Goal: Task Accomplishment & Management: Manage account settings

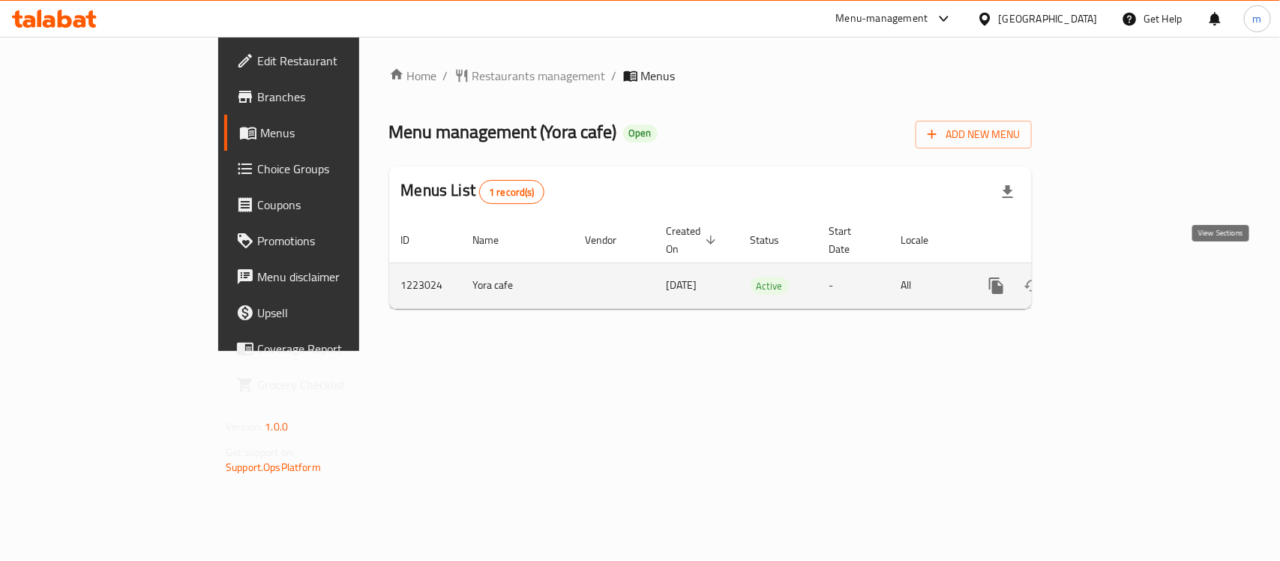
click at [1122, 280] on link "enhanced table" at bounding box center [1104, 286] width 36 height 36
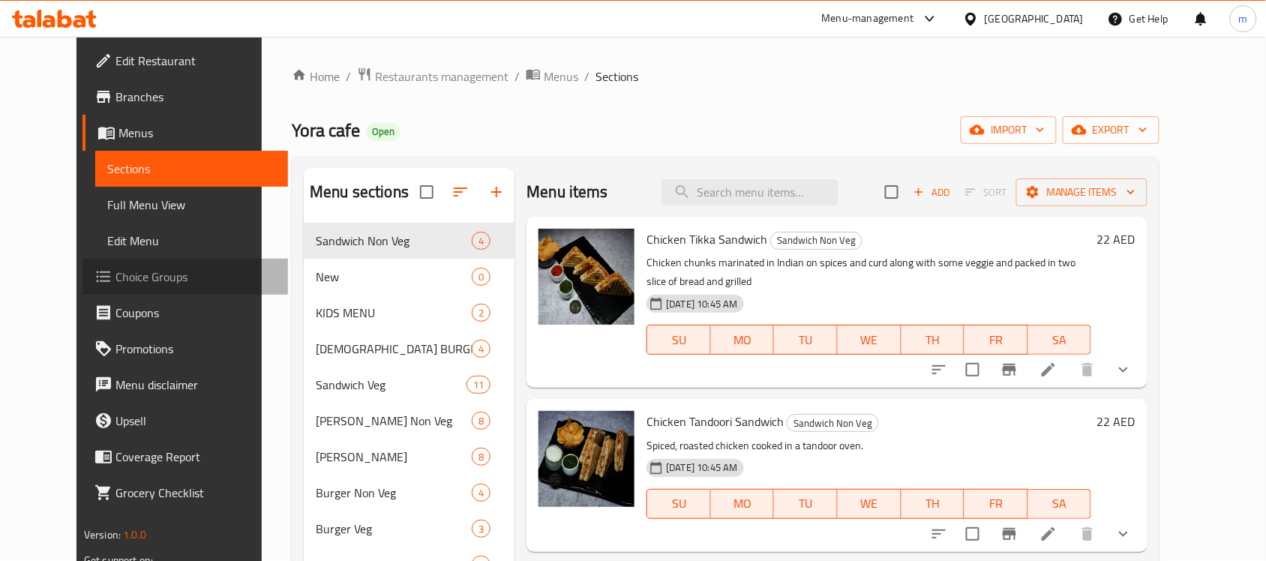
click at [115, 275] on span "Choice Groups" at bounding box center [195, 277] width 160 height 18
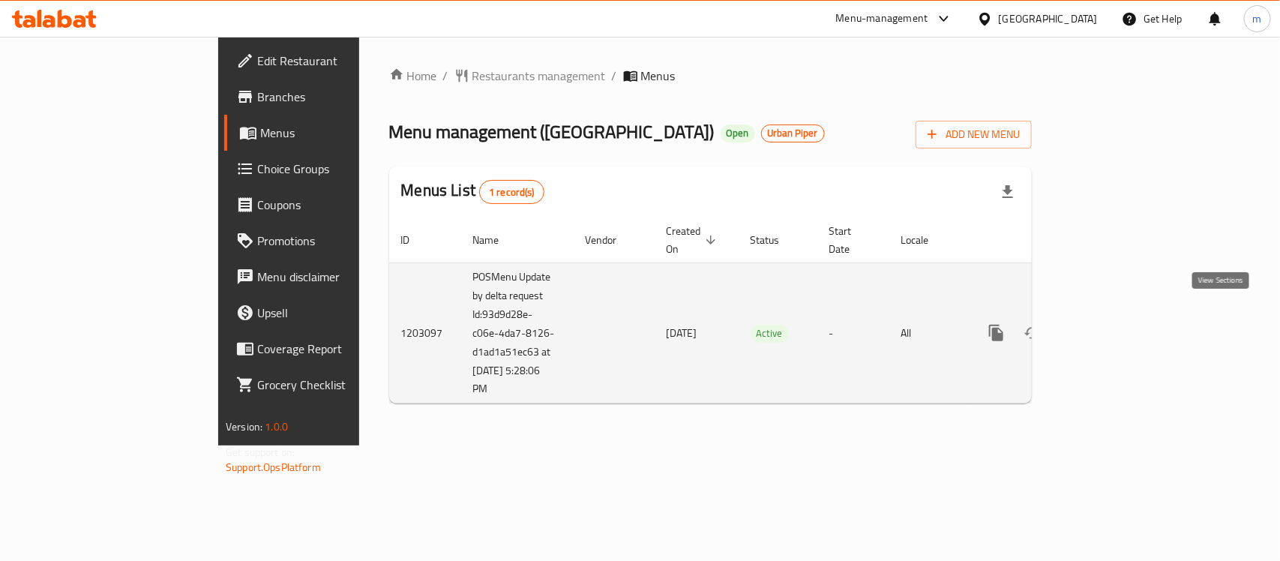
click at [1122, 327] on link "enhanced table" at bounding box center [1104, 333] width 36 height 36
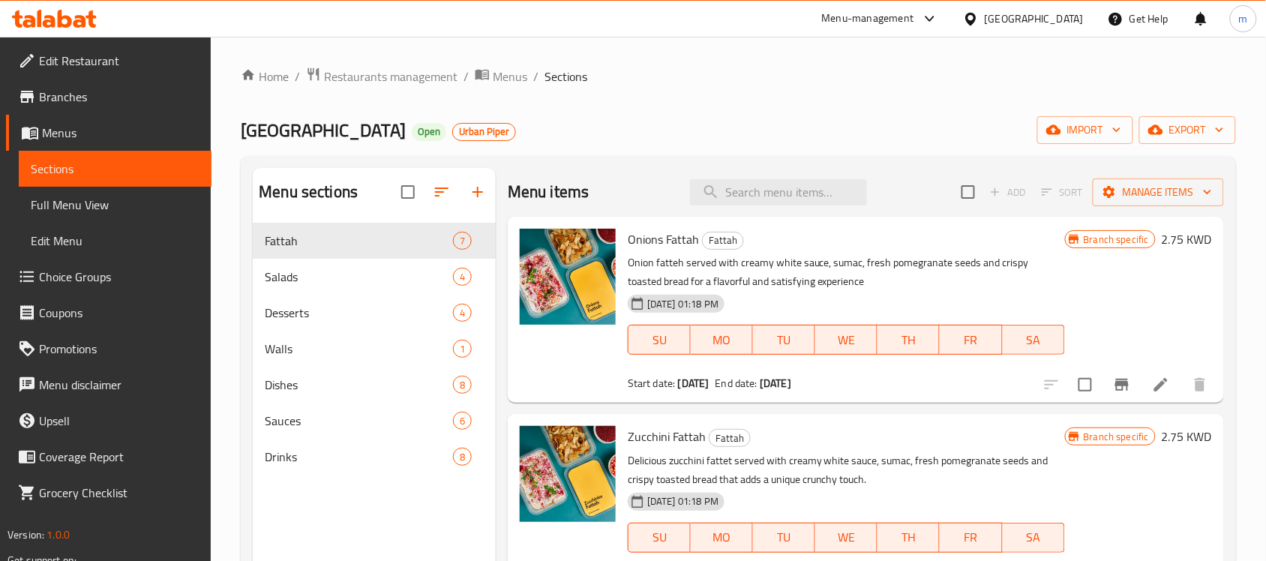
click at [50, 275] on span "Choice Groups" at bounding box center [119, 277] width 160 height 18
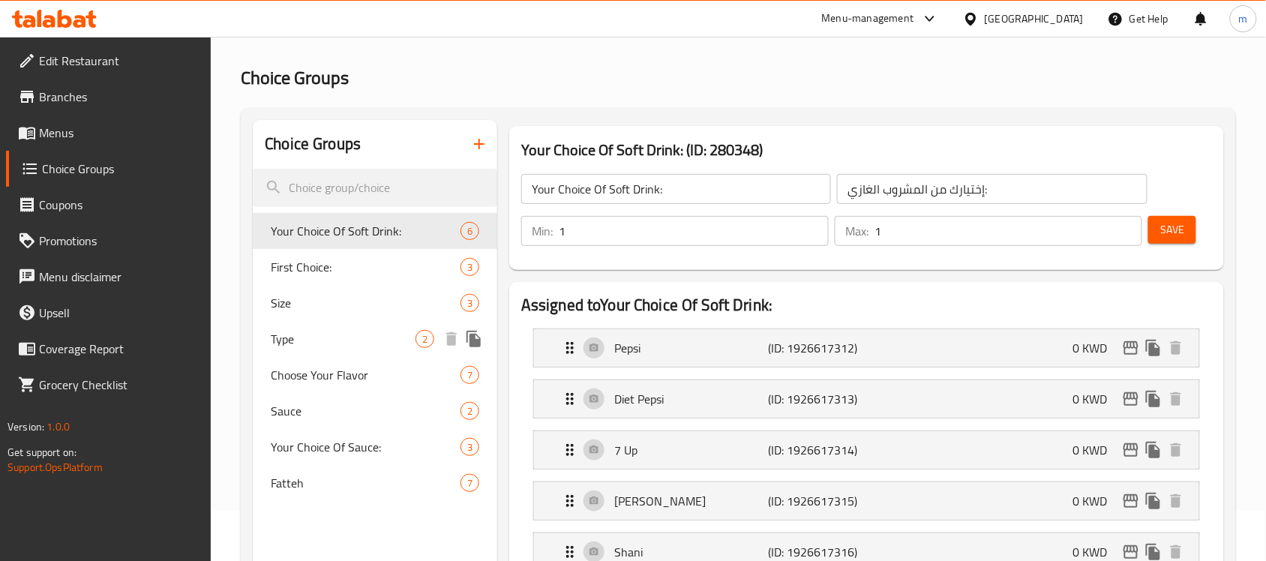
scroll to position [94, 0]
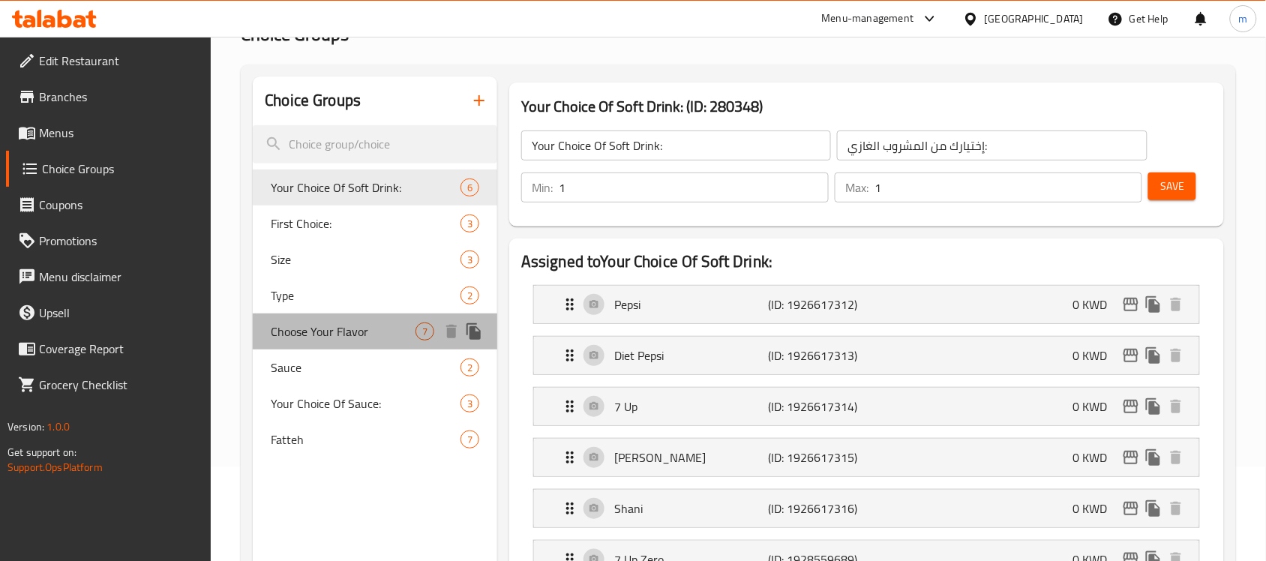
click at [316, 345] on div "Choose Your Flavor 7" at bounding box center [375, 331] width 244 height 36
type input "Choose Your Flavor"
type input "اختيارك من النكهات"
type input "0"
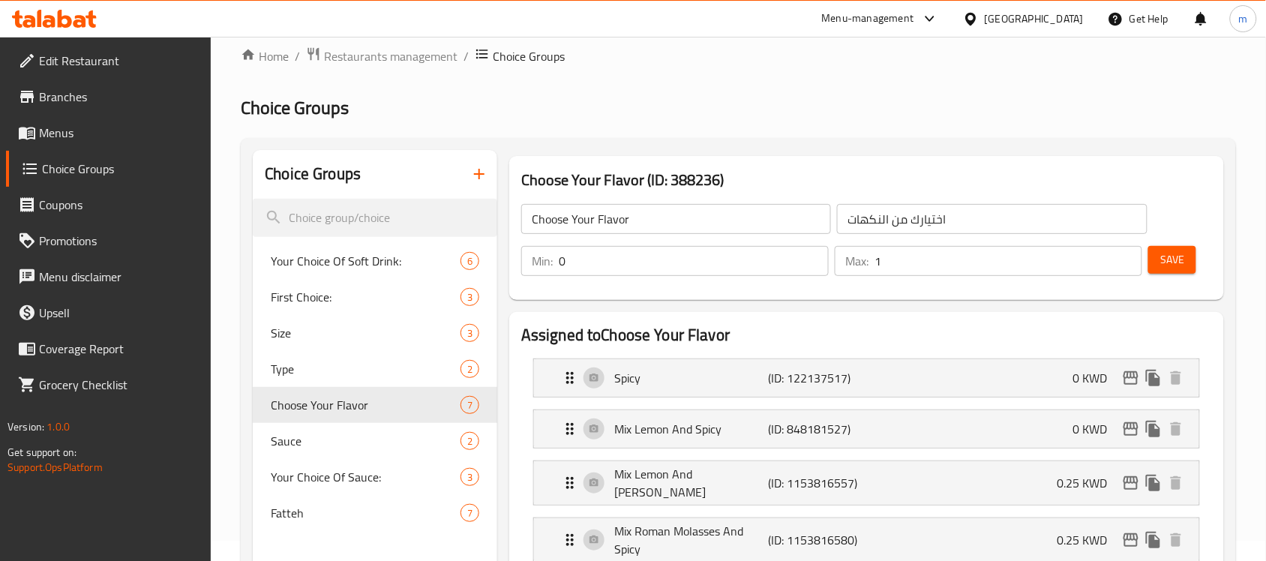
scroll to position [0, 0]
